Goal: Consume media (video, audio): Watch videos, listen to music or podcasts

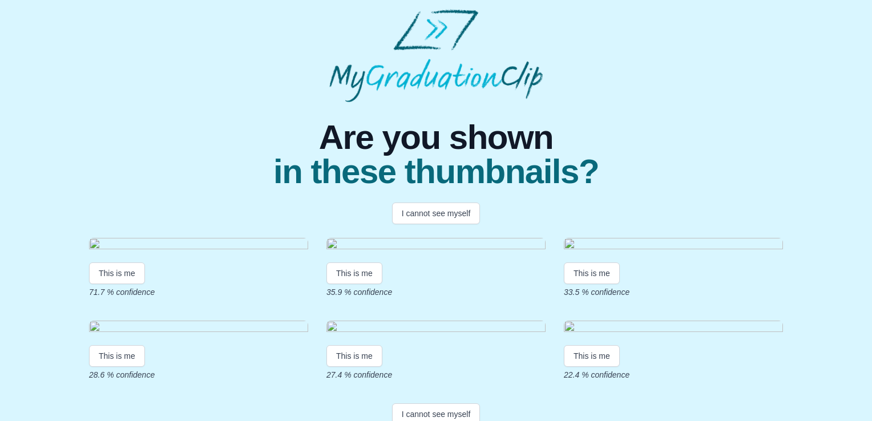
click at [432, 287] on div "This is me 71.7 % confidence This is me 35.9 % confidence This is me 33.5 % con…" at bounding box center [436, 309] width 694 height 143
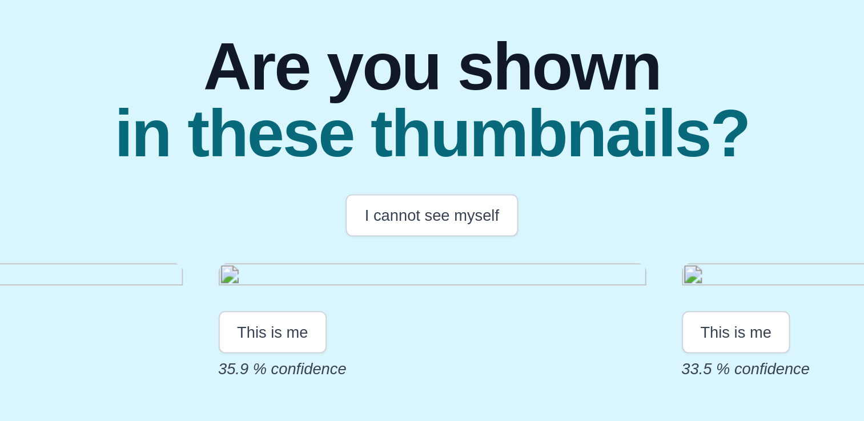
scroll to position [110, 0]
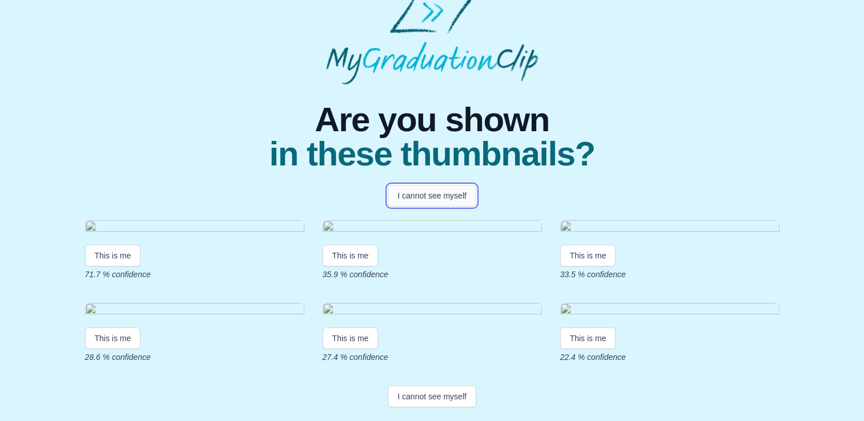
click at [429, 185] on button "I cannot see myself" at bounding box center [432, 196] width 88 height 22
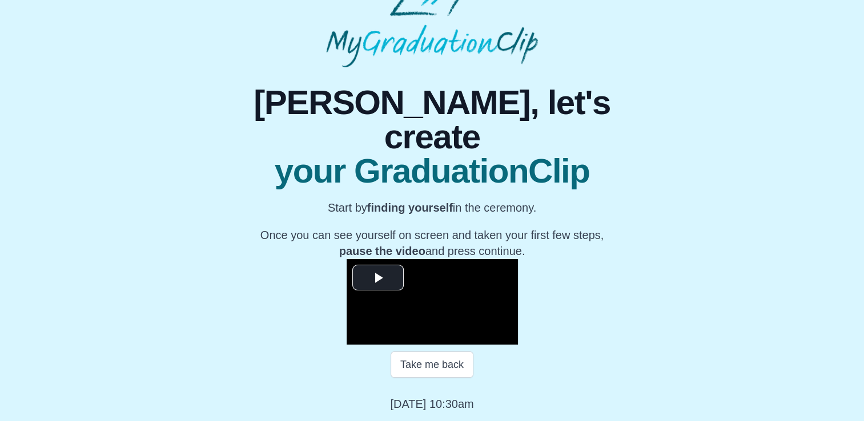
scroll to position [156, 0]
click at [378, 278] on span "Video Player" at bounding box center [378, 278] width 0 height 0
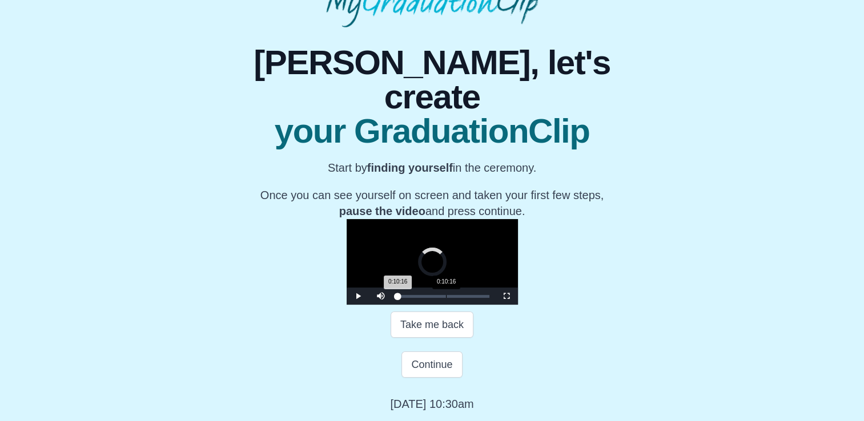
click at [392, 305] on div "Loaded : 0% 0:10:16 0:10:16 Progress : 0%" at bounding box center [443, 296] width 103 height 17
click at [413, 305] on div "Loaded : 0% 0:31:18 0:31:18 Progress : 0%" at bounding box center [443, 296] width 103 height 17
click at [506, 296] on span "Video Player" at bounding box center [506, 296] width 0 height 0
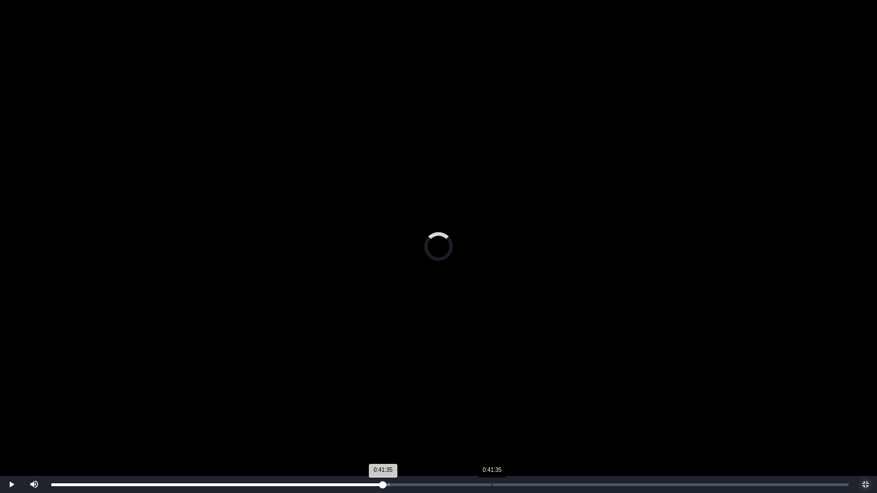
click at [491, 421] on div "Loaded : 0% 0:41:35 0:41:35 Progress : 0%" at bounding box center [450, 484] width 808 height 17
click at [582, 421] on div "Loaded : 0% 0:50:07 0:50:07 Progress : 0%" at bounding box center [450, 484] width 808 height 17
click at [623, 421] on div "0:54:03" at bounding box center [623, 484] width 1 height 3
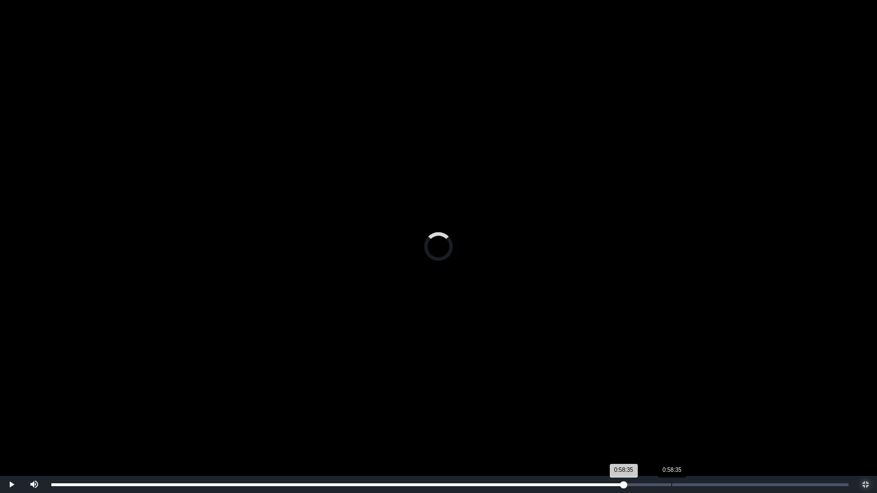
click at [671, 421] on div "0:58:35" at bounding box center [671, 484] width 1 height 3
click at [706, 421] on div "Loaded : 0% 1:01:49 0:58:36 Progress : 0%" at bounding box center [450, 484] width 808 height 17
click at [717, 421] on div "1:02:54" at bounding box center [717, 484] width 1 height 3
click at [735, 421] on div "1:04:38" at bounding box center [735, 484] width 1 height 3
click at [745, 421] on div "1:05:36" at bounding box center [745, 484] width 1 height 3
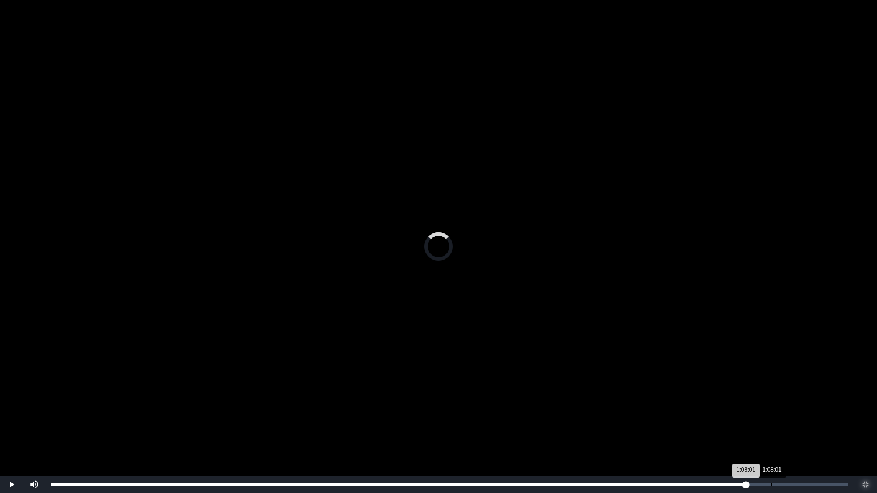
click at [771, 421] on div "1:08:01" at bounding box center [771, 484] width 1 height 3
click at [805, 421] on div "Loaded : 0% 1:11:12 1:11:12 Progress : 0%" at bounding box center [450, 484] width 808 height 17
click at [828, 421] on div "Loaded : 0% 1:13:22 1:13:22 Progress : 0%" at bounding box center [450, 484] width 808 height 17
click at [836, 421] on div "1:14:07" at bounding box center [836, 484] width 1 height 3
click at [759, 421] on div "Loaded : 0% 1:06:54 1:06:54 Progress : 0%" at bounding box center [450, 484] width 808 height 17
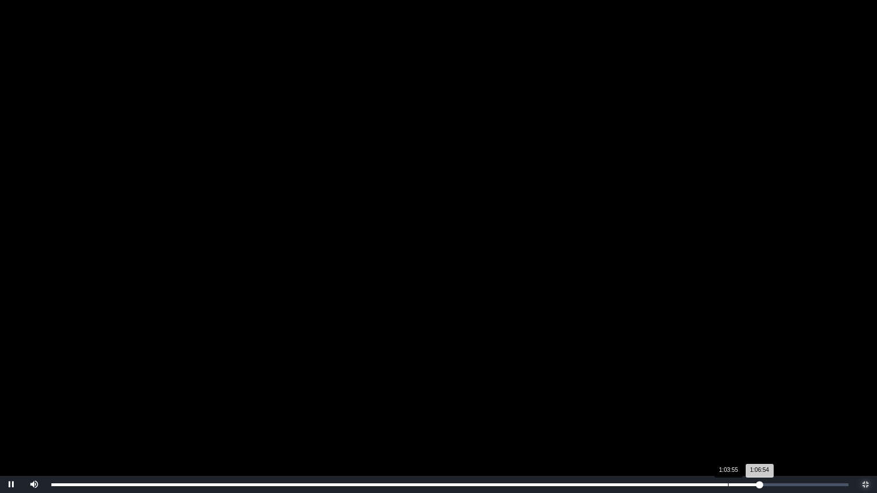
click at [728, 421] on div "Loaded : 0% 1:03:55 1:06:54 Progress : 0%" at bounding box center [450, 484] width 808 height 17
click at [696, 421] on div "Loaded : 0% 1:00:57 1:00:57 Progress : 0%" at bounding box center [450, 484] width 808 height 17
click at [693, 421] on div "1:00:38 Progress : 0%" at bounding box center [374, 484] width 646 height 3
click at [691, 421] on div "1:00:40 Progress : 0%" at bounding box center [372, 484] width 642 height 3
click at [680, 421] on div "0:59:27" at bounding box center [680, 484] width 1 height 3
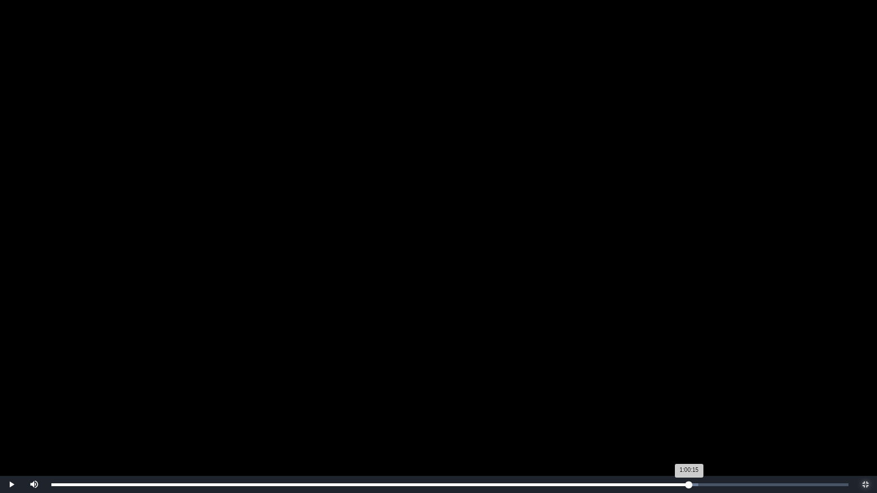
click at [689, 421] on div "1:00:15 Progress : 0%" at bounding box center [370, 484] width 638 height 3
click at [691, 421] on div "1:00:25 Progress : 0%" at bounding box center [370, 484] width 639 height 3
click at [691, 421] on div "1:00:28 Progress : 0%" at bounding box center [371, 484] width 640 height 3
click at [693, 421] on div "1:00:29 Progress : 0%" at bounding box center [372, 484] width 642 height 3
click at [696, 421] on div "1:00:57 Progress : 0%" at bounding box center [373, 484] width 645 height 3
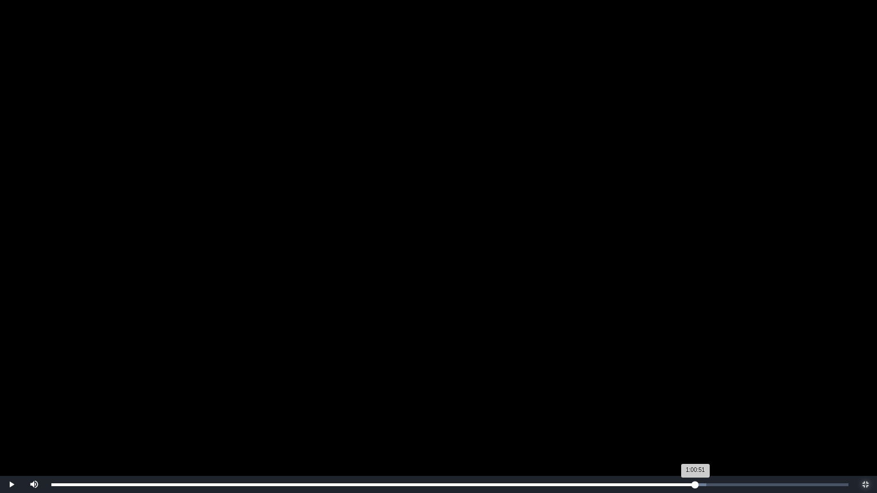
click at [695, 421] on div "1:00:51 Progress : 0%" at bounding box center [373, 484] width 644 height 3
click at [694, 421] on div "1:00:44 Progress : 0%" at bounding box center [372, 484] width 643 height 3
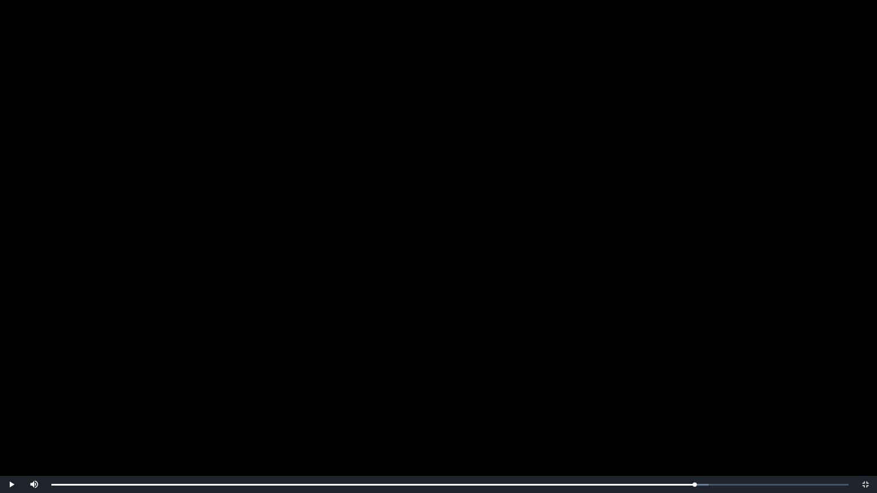
click at [625, 362] on video "Video Player" at bounding box center [438, 246] width 877 height 493
click at [865, 421] on span "Video Player" at bounding box center [865, 485] width 0 height 0
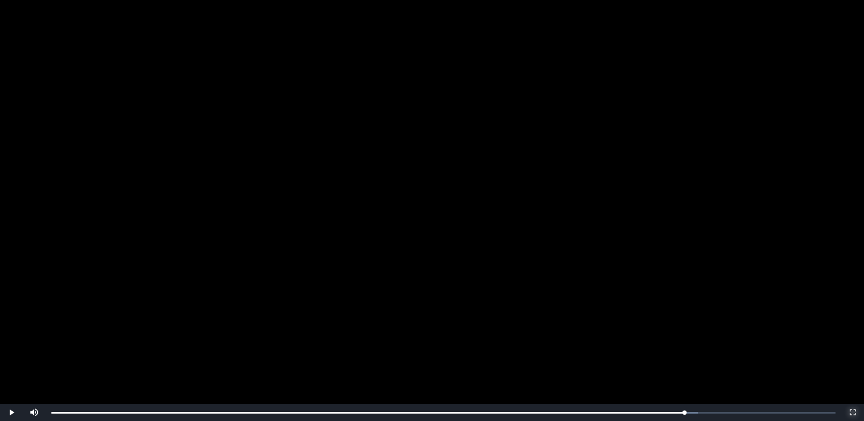
scroll to position [176, 0]
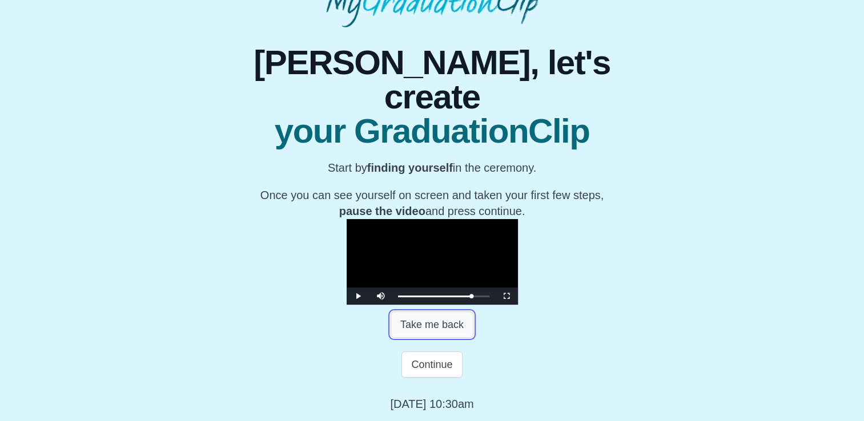
click at [412, 338] on button "Take me back" at bounding box center [431, 325] width 83 height 26
click at [424, 338] on button "Take me back" at bounding box center [431, 325] width 83 height 26
click at [415, 338] on button "Take me back" at bounding box center [431, 325] width 83 height 26
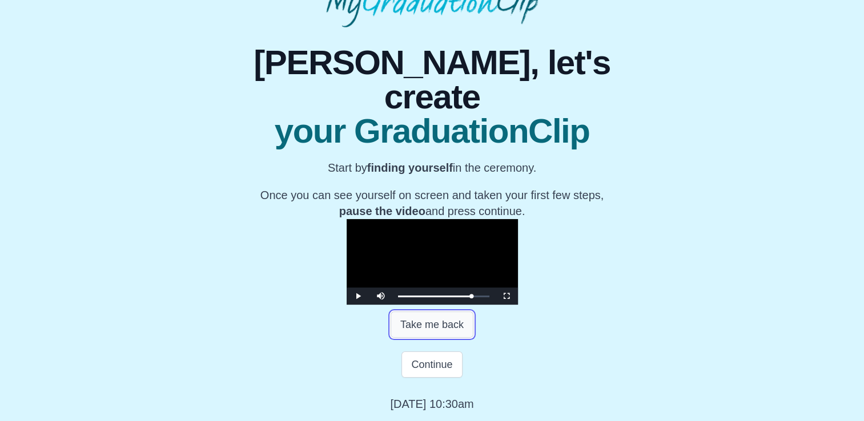
click at [415, 338] on button "Take me back" at bounding box center [431, 325] width 83 height 26
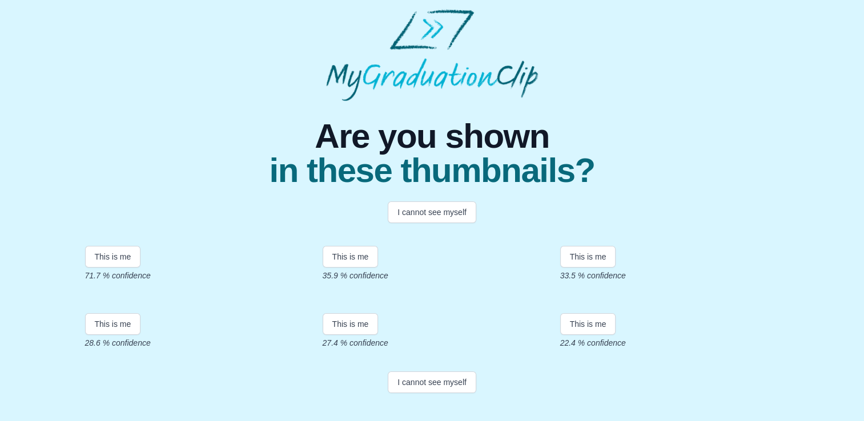
scroll to position [58, 0]
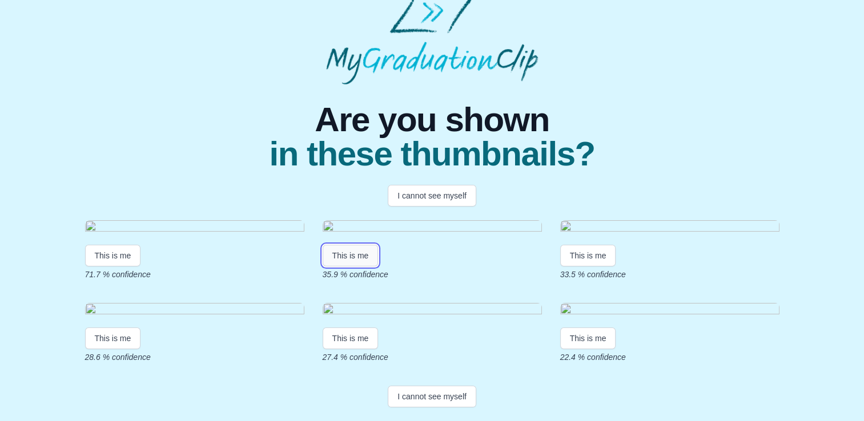
click at [358, 267] on button "This is me" at bounding box center [351, 256] width 56 height 22
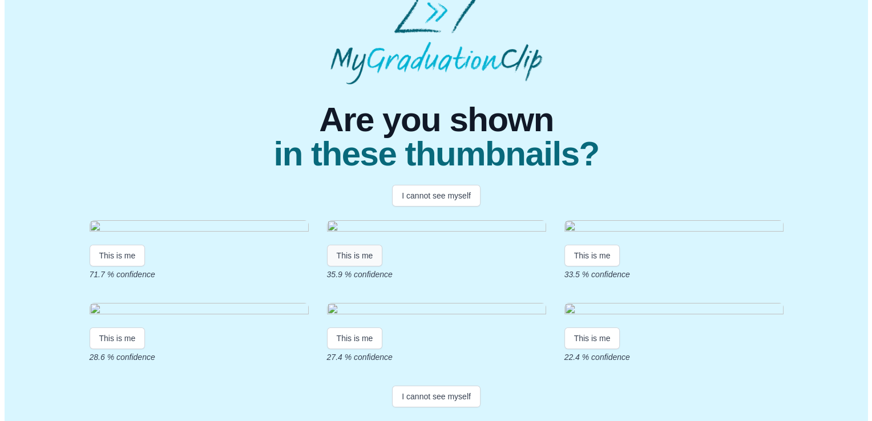
scroll to position [0, 0]
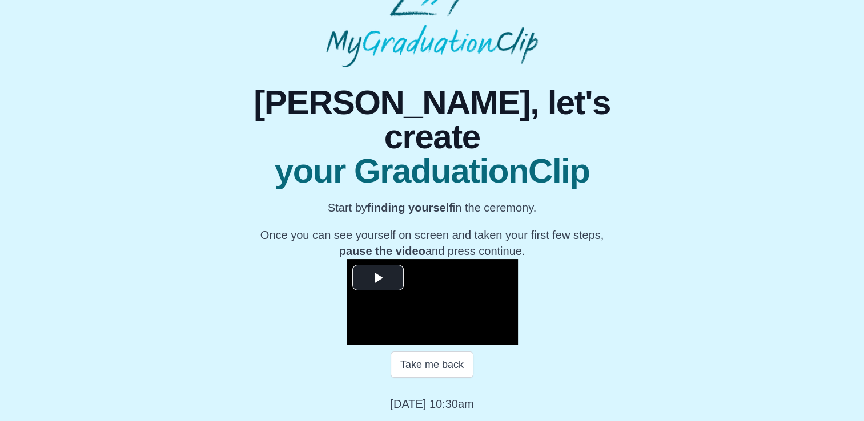
scroll to position [156, 0]
